Goal: Transaction & Acquisition: Subscribe to service/newsletter

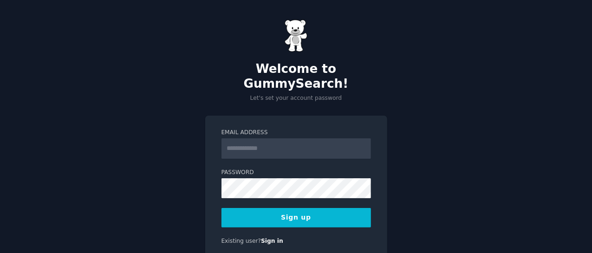
click at [249, 138] on input "Email Address" at bounding box center [295, 148] width 149 height 20
type input "**********"
click at [295, 208] on button "Sign up" at bounding box center [295, 217] width 149 height 19
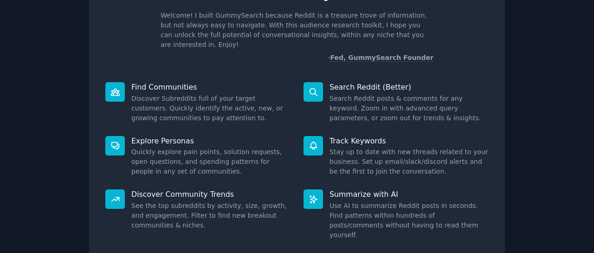
scroll to position [58, 0]
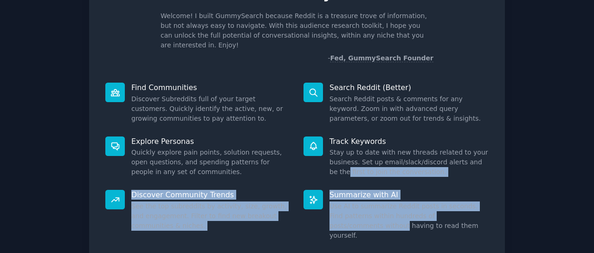
drag, startPoint x: 590, startPoint y: 154, endPoint x: 594, endPoint y: 208, distance: 54.4
click at [594, 208] on main "Welcome! Intro to GummySearch Welcome! I built GummySearch because Reddit is a …" at bounding box center [297, 126] width 594 height 253
click at [581, 195] on div "Welcome! Intro to GummySearch Welcome! I built GummySearch because Reddit is a …" at bounding box center [297, 133] width 594 height 383
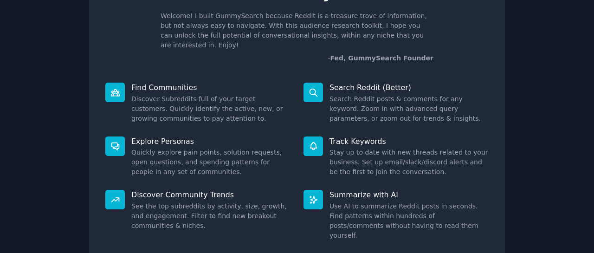
scroll to position [110, 0]
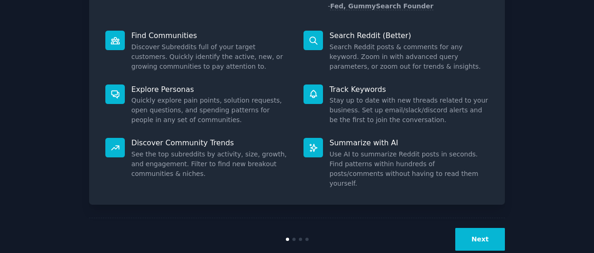
click at [487, 228] on button "Next" at bounding box center [480, 239] width 50 height 23
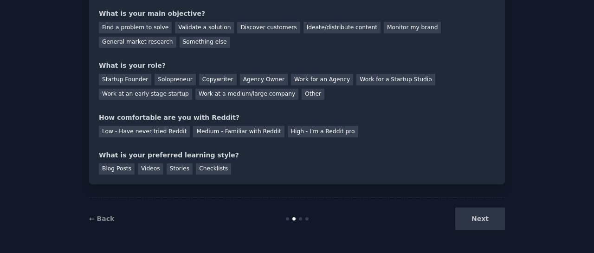
scroll to position [79, 0]
click at [120, 27] on div "Find a problem to solve" at bounding box center [135, 28] width 73 height 12
click at [120, 80] on div "Startup Founder" at bounding box center [125, 80] width 52 height 12
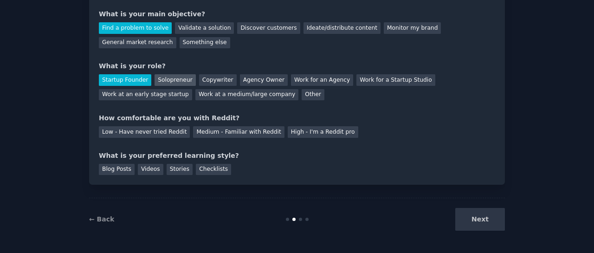
click at [174, 77] on div "Solopreneur" at bounding box center [175, 80] width 41 height 12
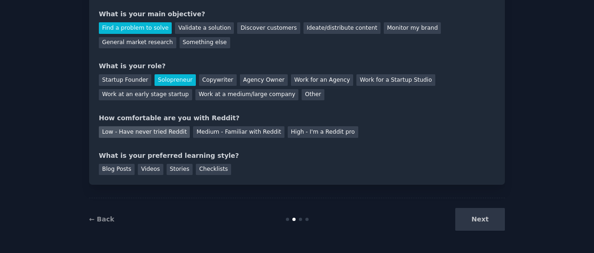
click at [148, 132] on div "Low - Have never tried Reddit" at bounding box center [144, 132] width 91 height 12
click at [149, 171] on div "Videos" at bounding box center [151, 170] width 26 height 12
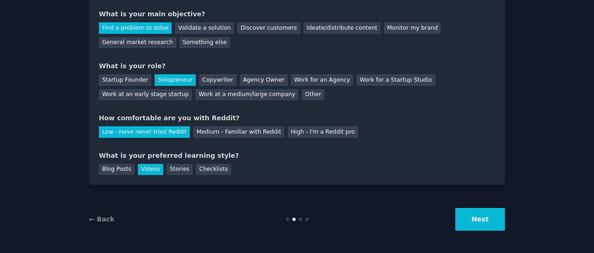
drag, startPoint x: 487, startPoint y: 226, endPoint x: 455, endPoint y: 240, distance: 34.7
click at [455, 240] on div "Your goals Let's get acquainted Tell us a bit about yourself to configure Gummy…" at bounding box center [297, 87] width 594 height 332
click at [472, 230] on div "← Back Next" at bounding box center [297, 219] width 416 height 43
click at [472, 229] on button "Next" at bounding box center [480, 219] width 50 height 23
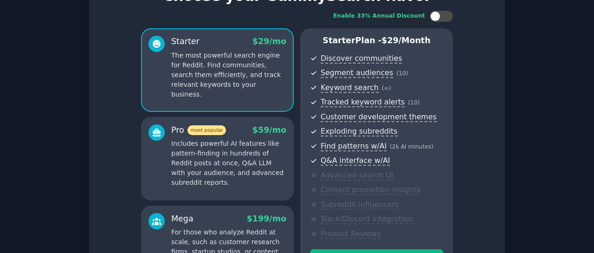
scroll to position [178, 0]
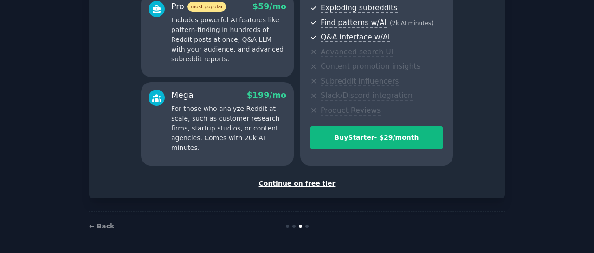
click at [314, 182] on div "Continue on free tier" at bounding box center [297, 184] width 396 height 10
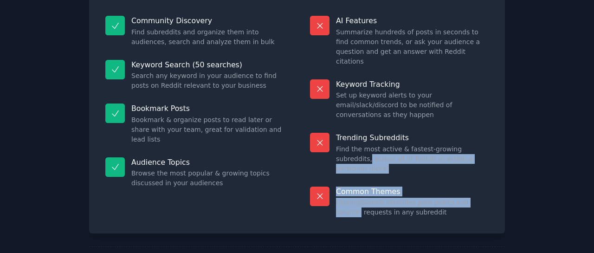
drag, startPoint x: 587, startPoint y: 155, endPoint x: 588, endPoint y: 111, distance: 43.7
click at [588, 111] on div "Free plan info Included in the Free tier 50 searches on the free tier gets you …" at bounding box center [297, 97] width 594 height 410
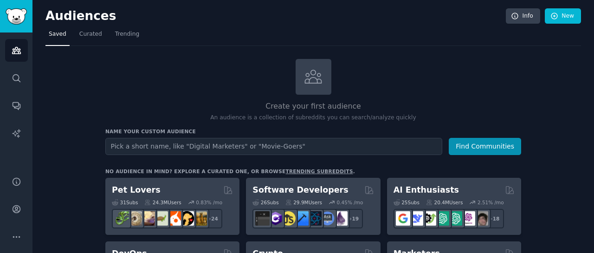
click at [228, 146] on input "text" at bounding box center [273, 146] width 337 height 17
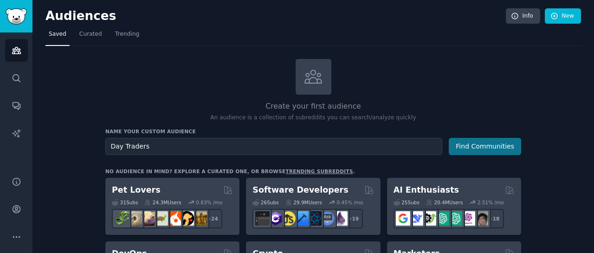
type input "Day Traders"
click at [505, 143] on button "Find Communities" at bounding box center [485, 146] width 72 height 17
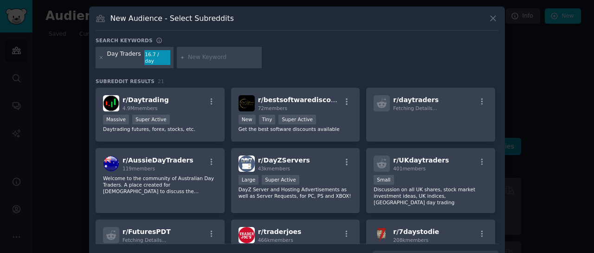
drag, startPoint x: 498, startPoint y: 140, endPoint x: 499, endPoint y: 164, distance: 24.2
click at [499, 164] on div "New Audience - Select Subreddits Search keywords Day Traders 16.7 / day Subredd…" at bounding box center [297, 139] width 416 height 267
